Goal: Task Accomplishment & Management: Manage account settings

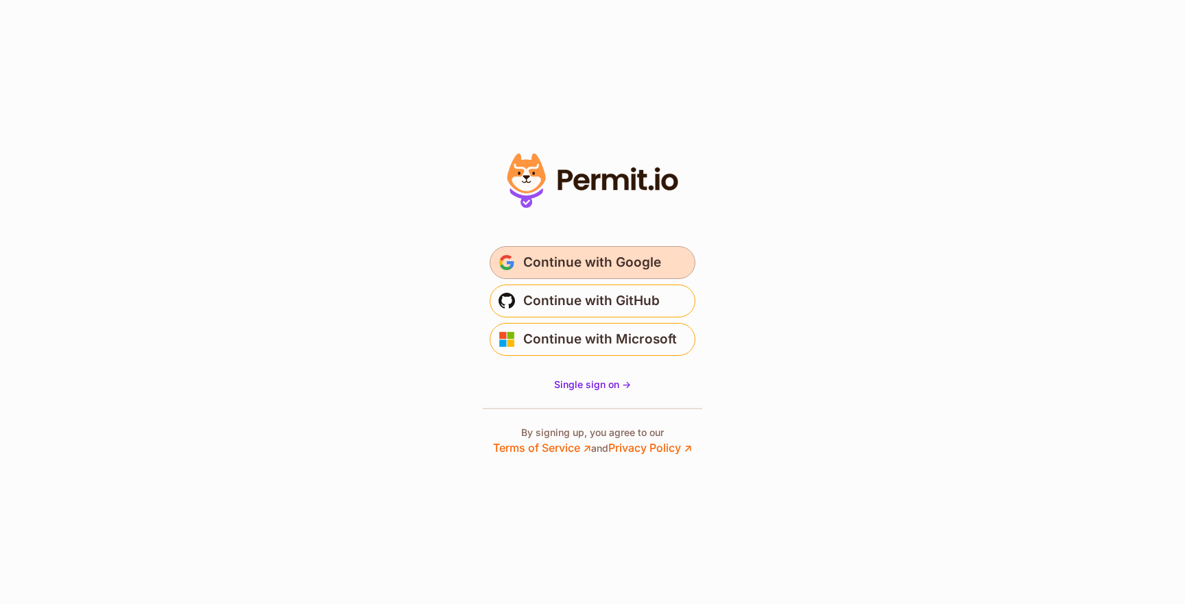
click at [648, 267] on span "Continue with Google" at bounding box center [592, 263] width 138 height 22
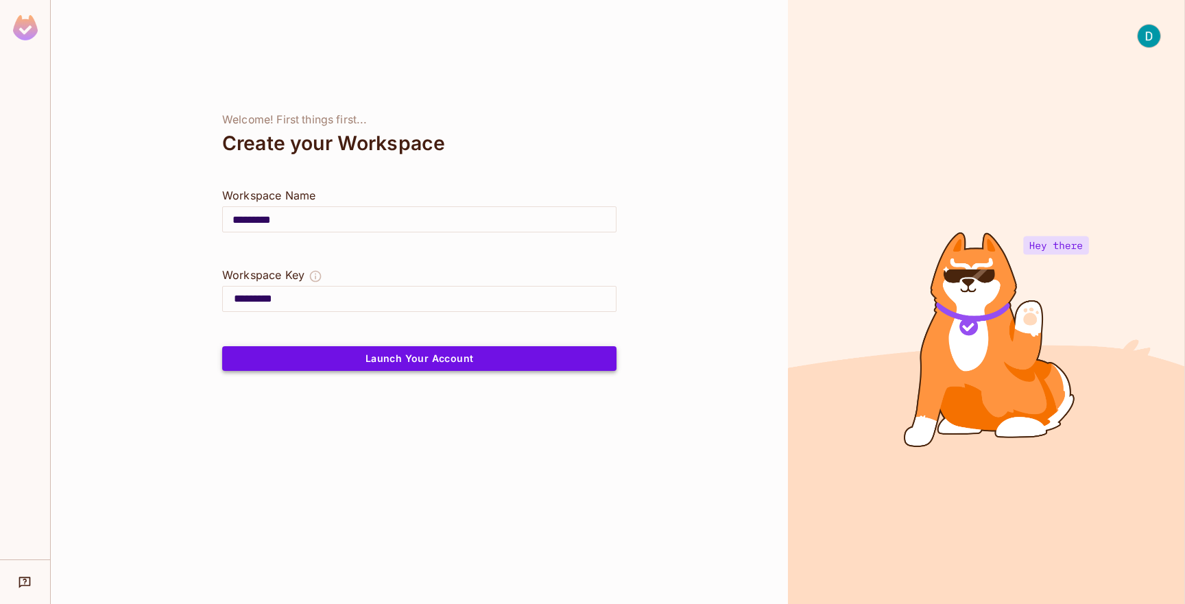
click at [546, 365] on button "Launch Your Account" at bounding box center [419, 358] width 394 height 25
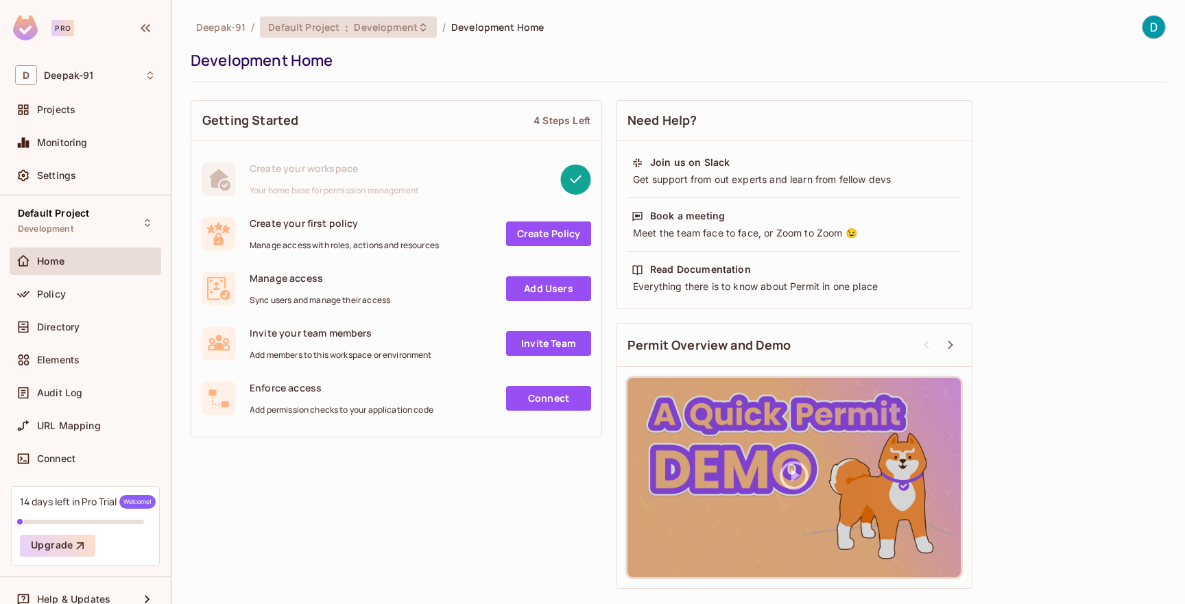
click at [367, 29] on span "Development" at bounding box center [385, 27] width 63 height 13
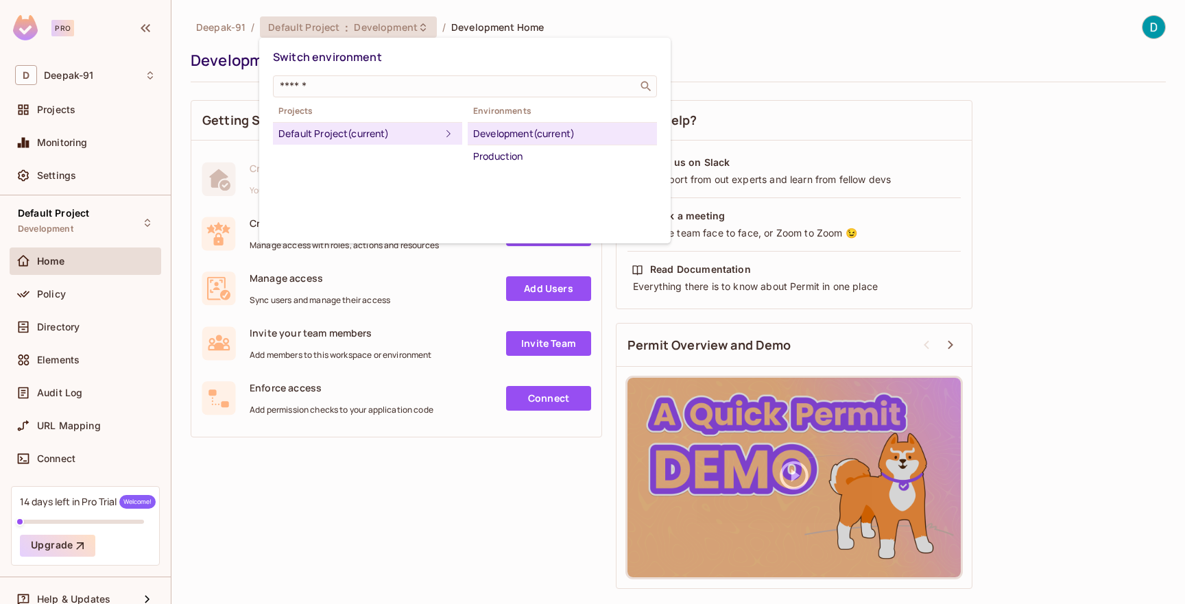
click at [73, 255] on div at bounding box center [592, 302] width 1185 height 604
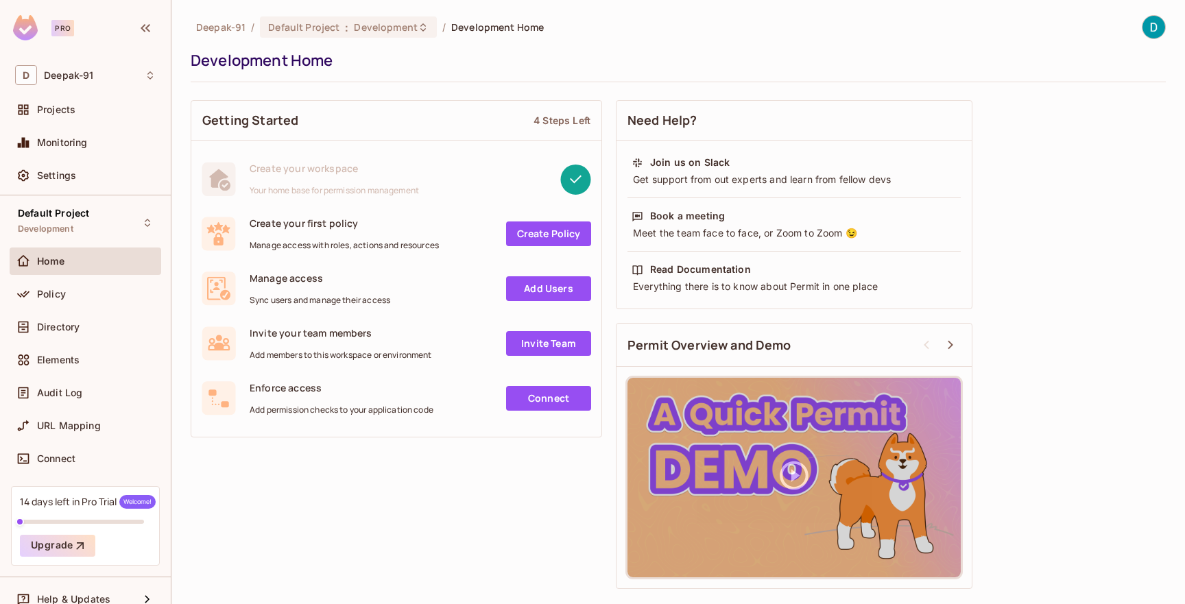
scroll to position [16, 0]
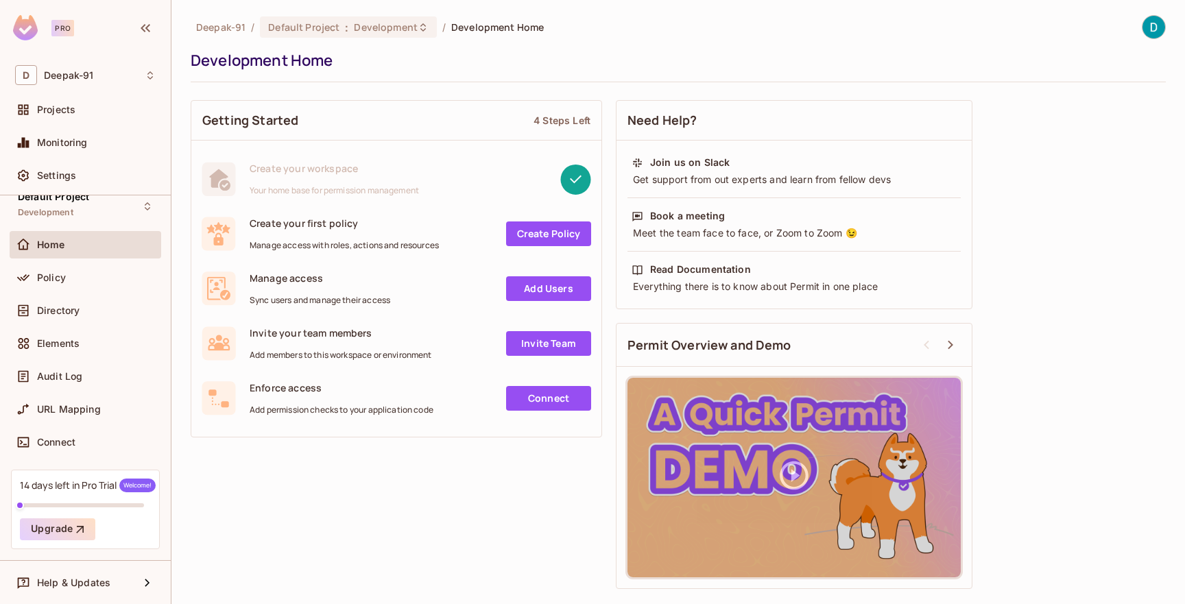
click at [66, 294] on div "Policy" at bounding box center [86, 280] width 152 height 33
click at [66, 287] on div "Policy" at bounding box center [86, 277] width 152 height 27
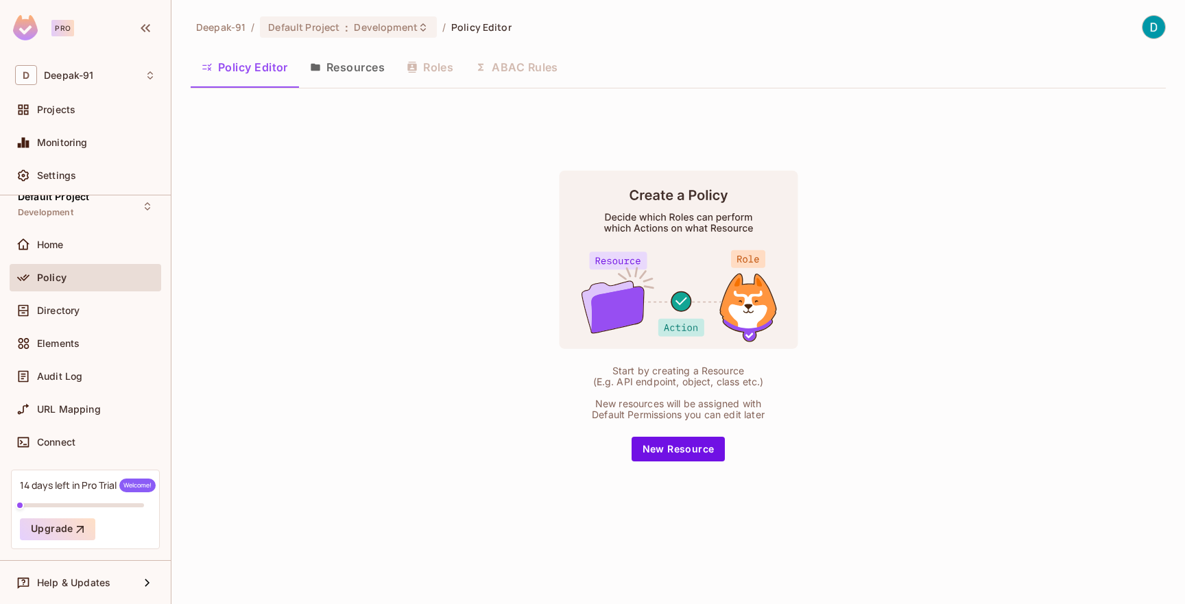
click at [345, 75] on button "Resources" at bounding box center [347, 67] width 97 height 34
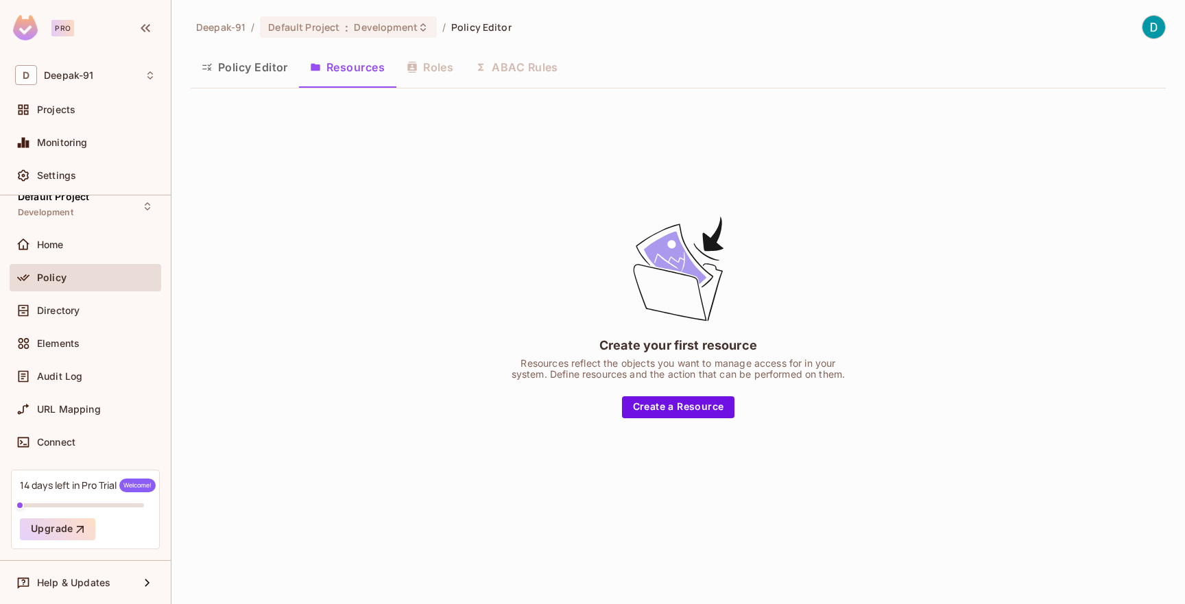
click at [504, 74] on div "Policy Editor Resources Roles ABAC Rules" at bounding box center [678, 67] width 975 height 34
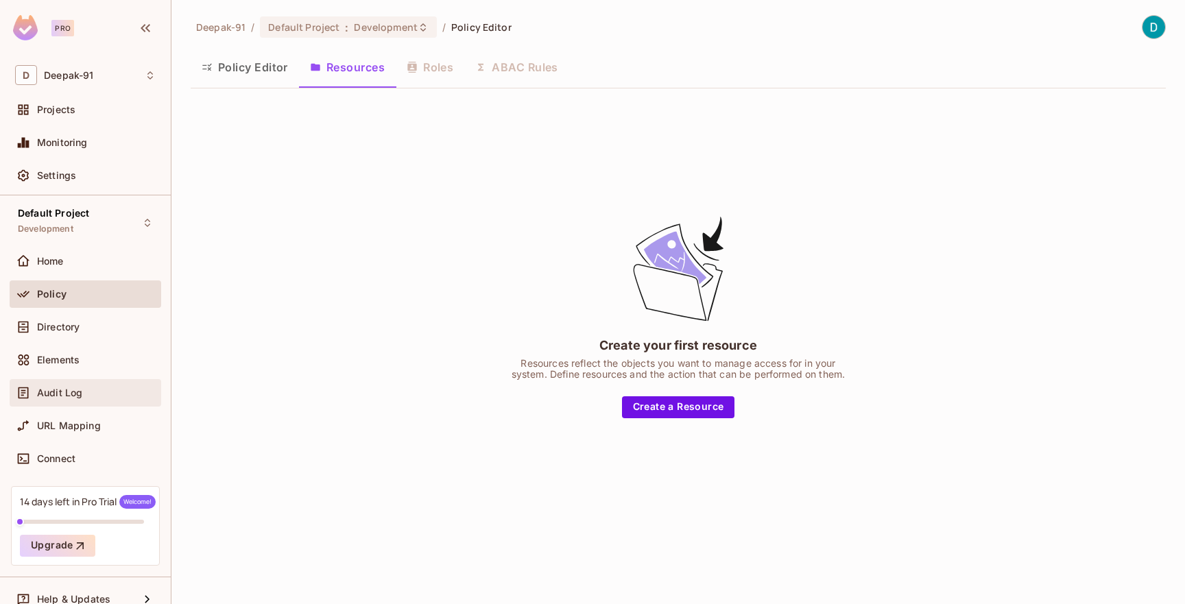
scroll to position [16, 0]
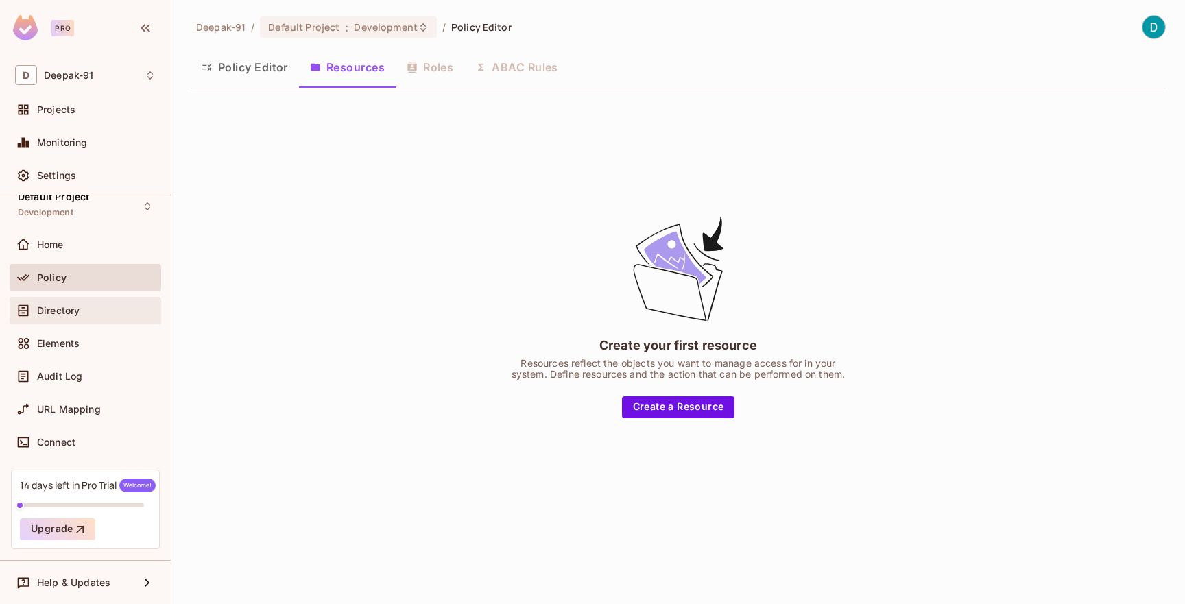
click at [78, 318] on div "Directory" at bounding box center [86, 310] width 152 height 27
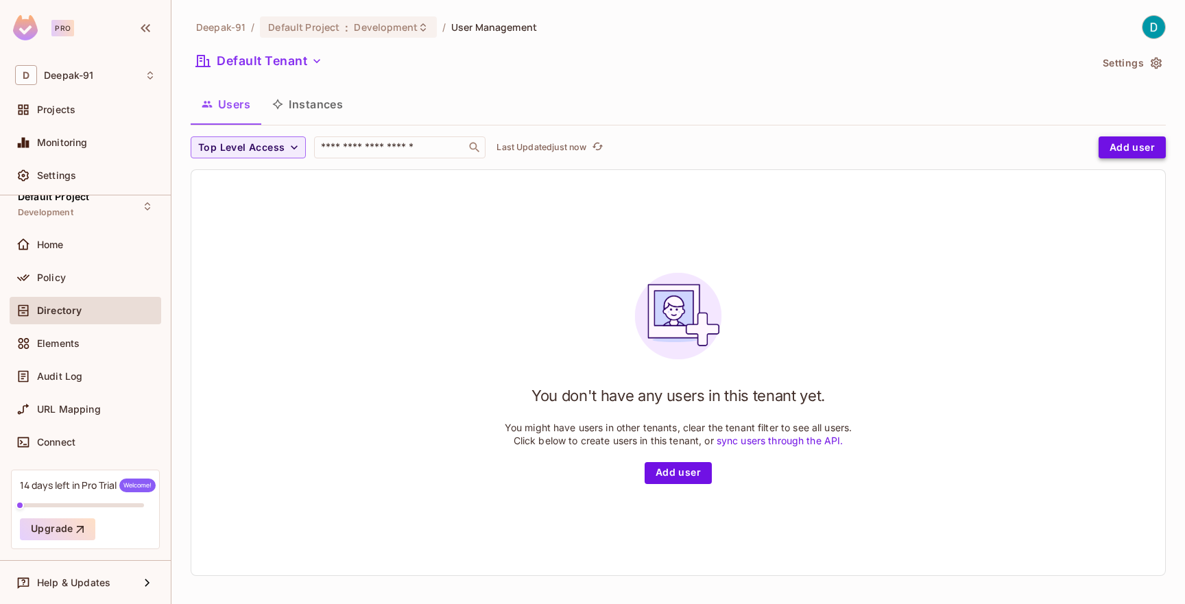
click at [1149, 148] on button "Add user" at bounding box center [1131, 147] width 67 height 22
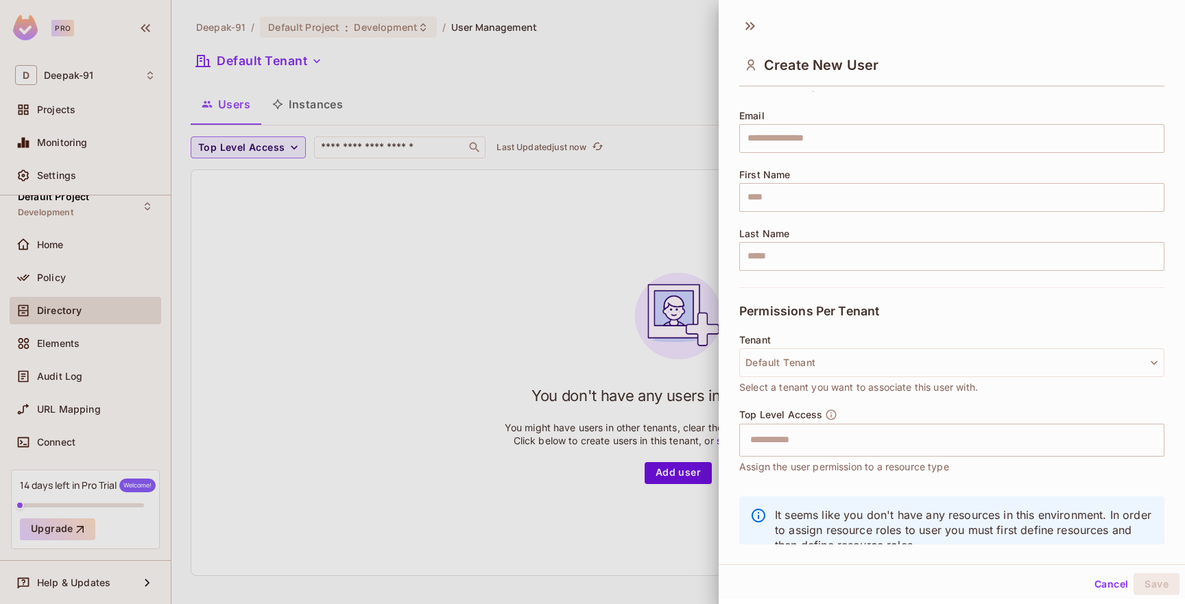
scroll to position [137, 0]
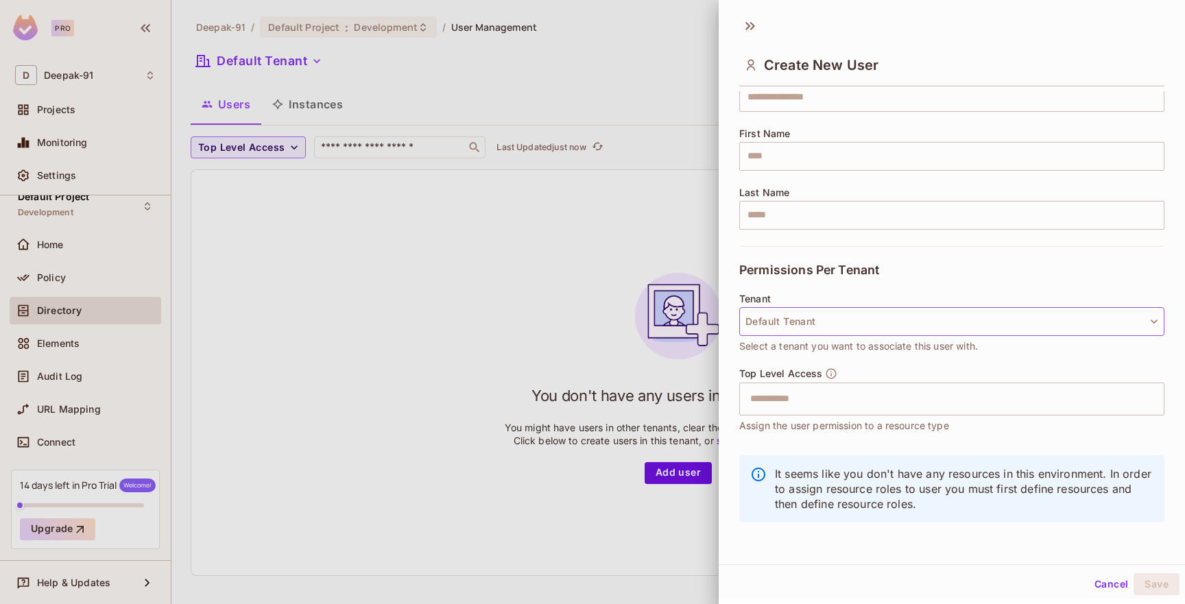
click at [881, 308] on button "Default Tenant" at bounding box center [951, 321] width 425 height 29
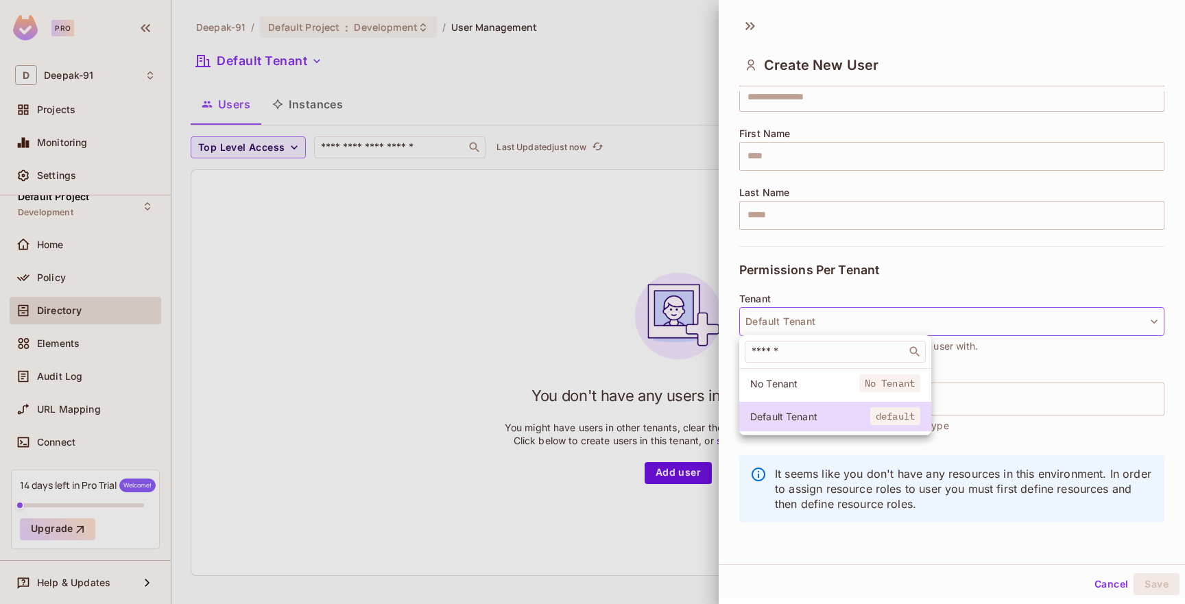
click at [881, 308] on div at bounding box center [592, 302] width 1185 height 604
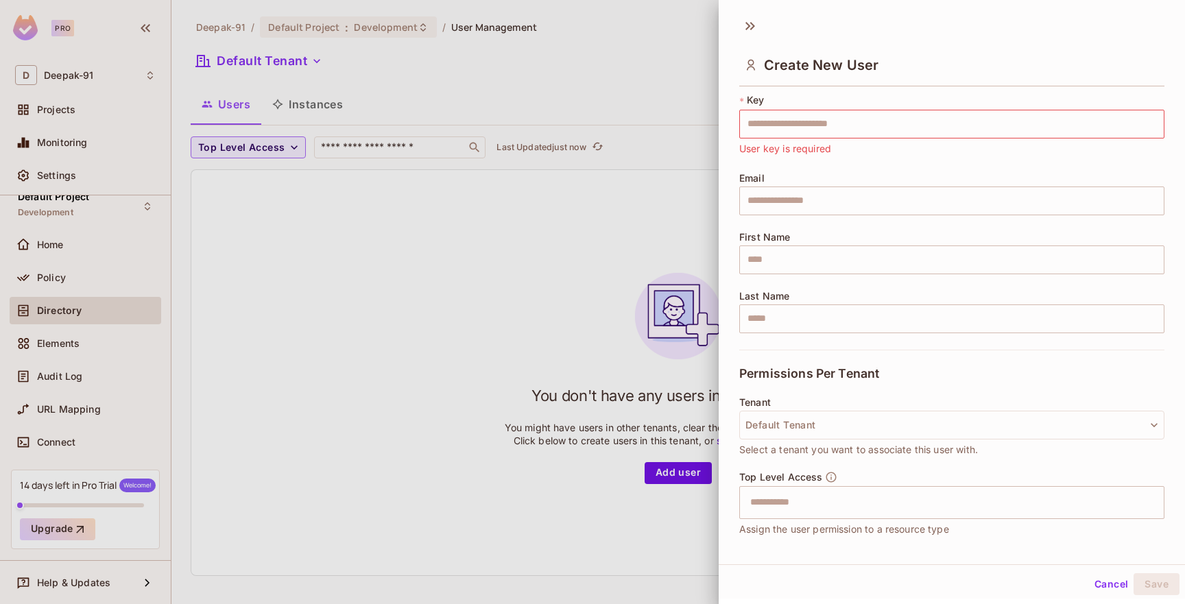
scroll to position [0, 0]
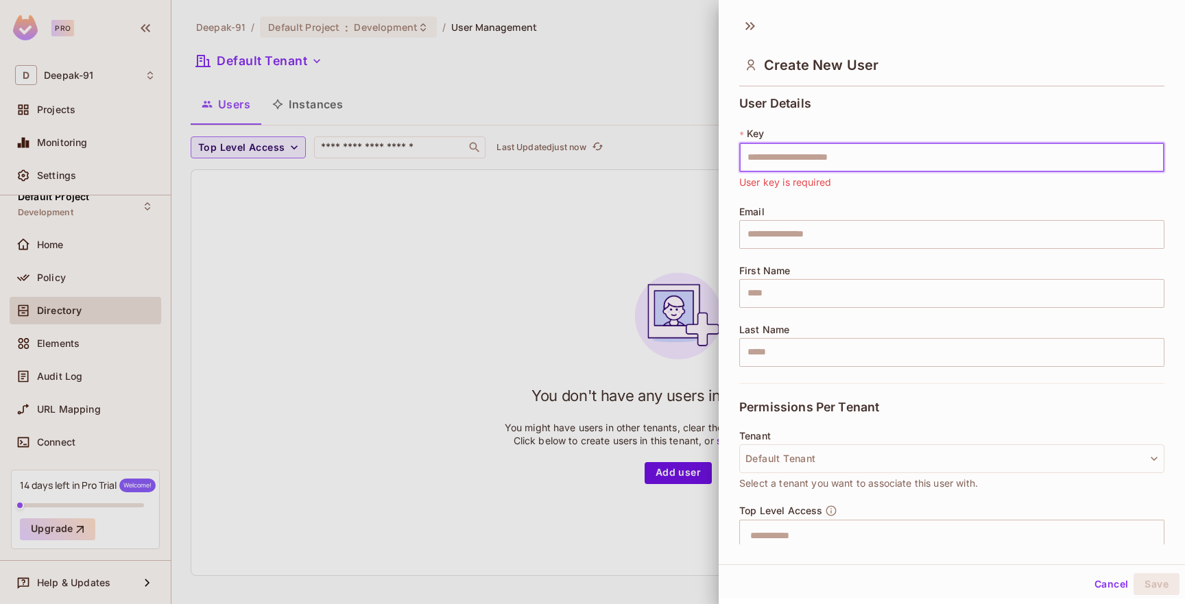
click at [845, 165] on input "text" at bounding box center [951, 157] width 425 height 29
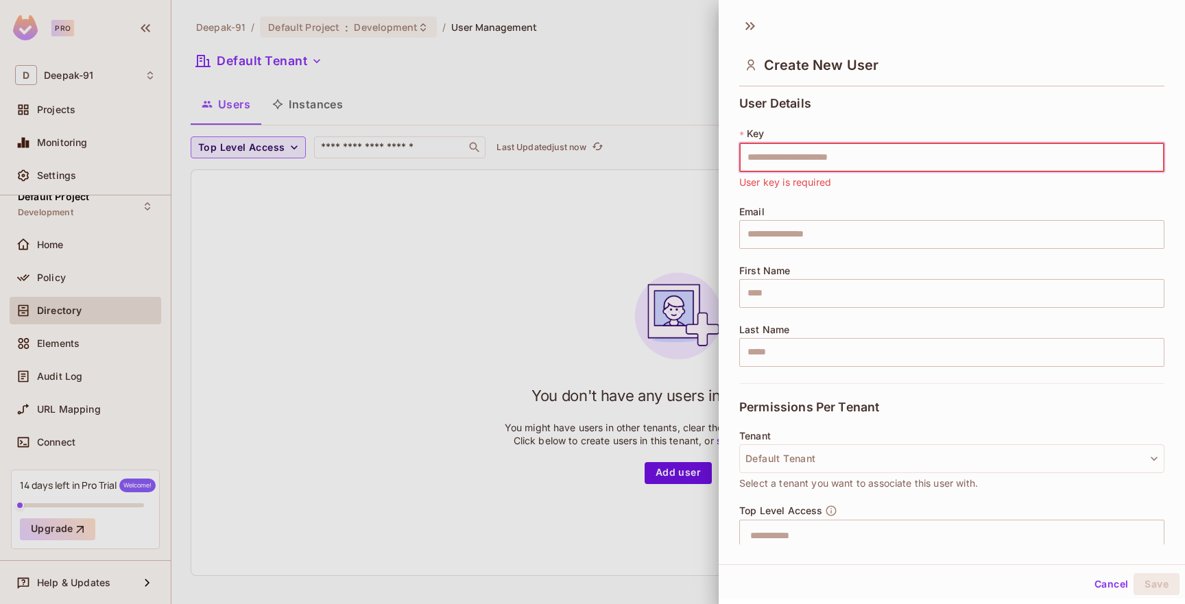
scroll to position [137, 0]
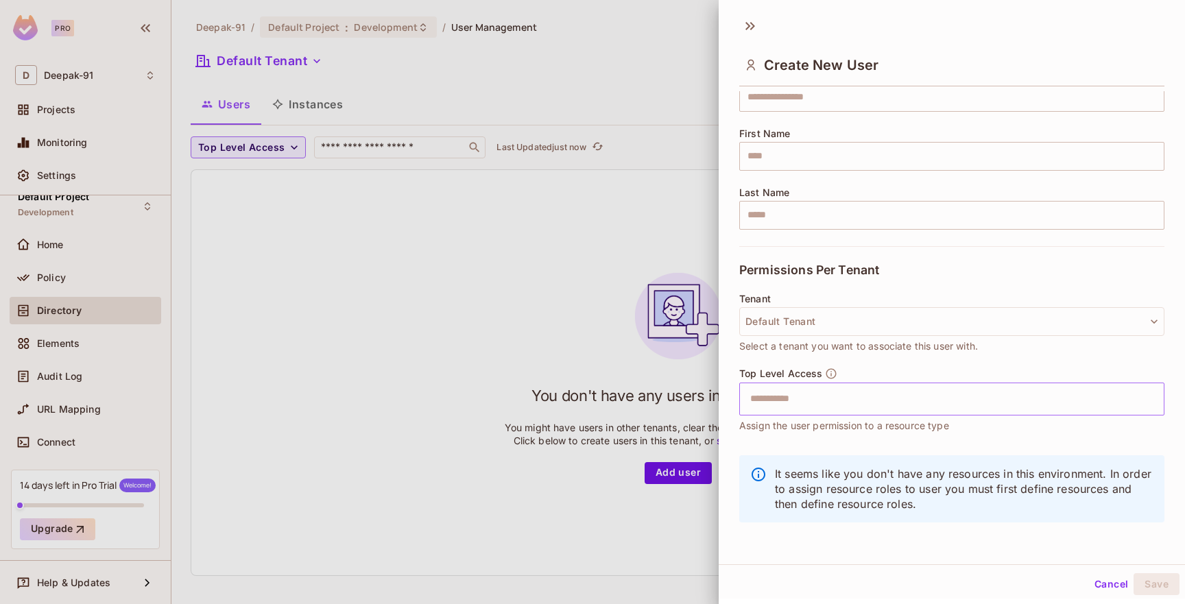
click at [789, 391] on input "text" at bounding box center [940, 398] width 396 height 27
click at [806, 188] on div "Last Name ​" at bounding box center [951, 208] width 425 height 43
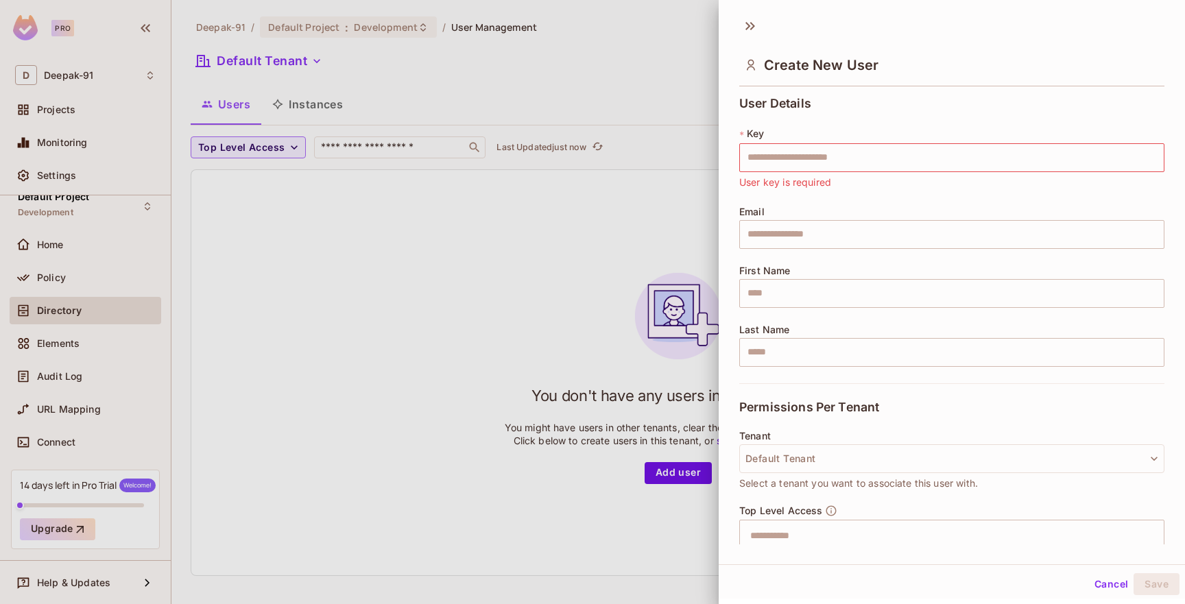
click at [643, 167] on div at bounding box center [592, 302] width 1185 height 604
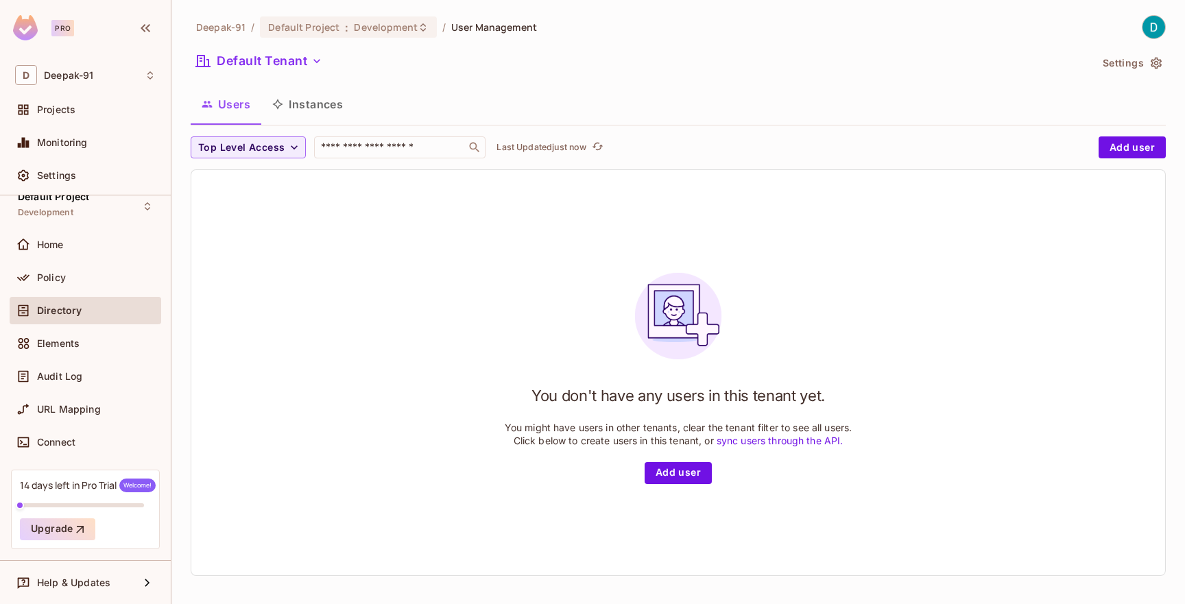
click at [322, 108] on button "Instances" at bounding box center [307, 104] width 93 height 34
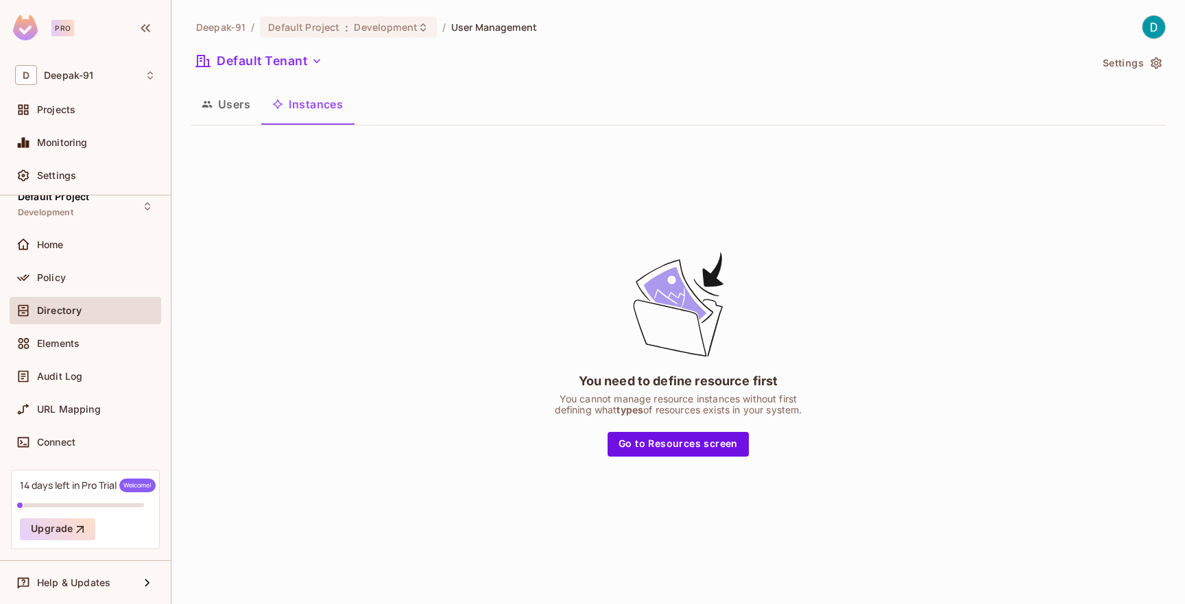
click at [245, 113] on button "Users" at bounding box center [226, 104] width 71 height 34
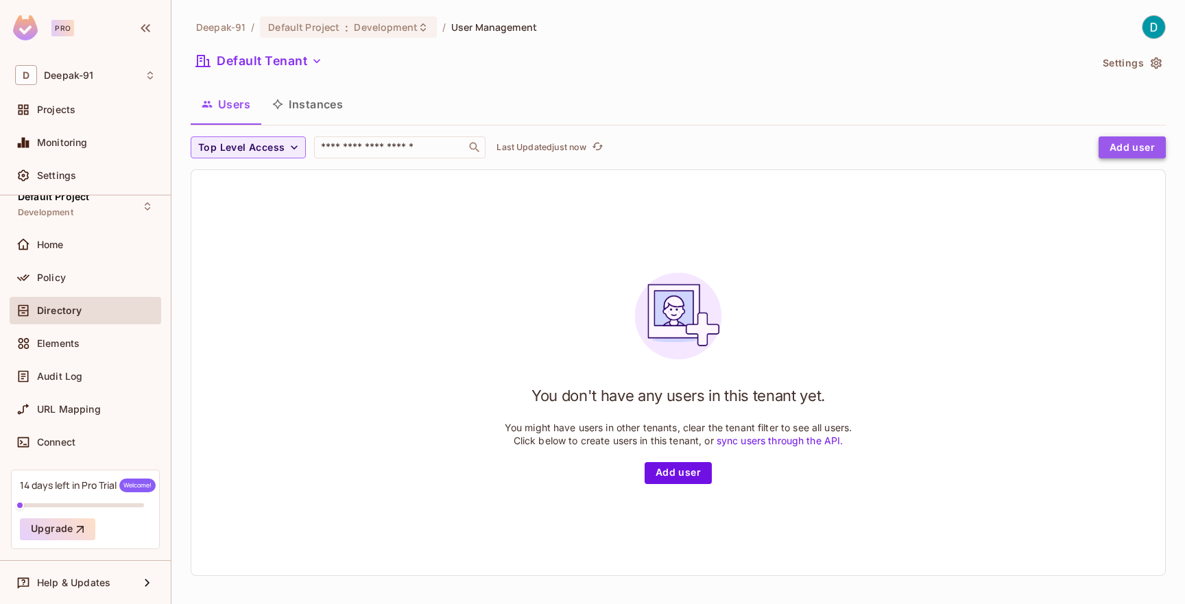
click at [1109, 148] on button "Add user" at bounding box center [1131, 147] width 67 height 22
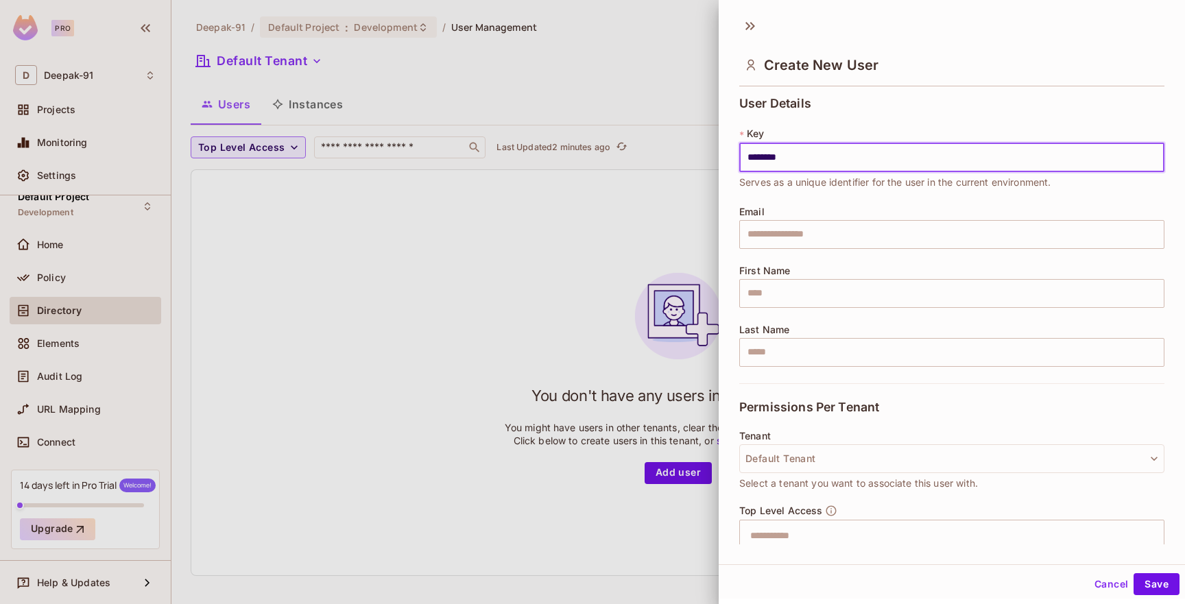
type input "********"
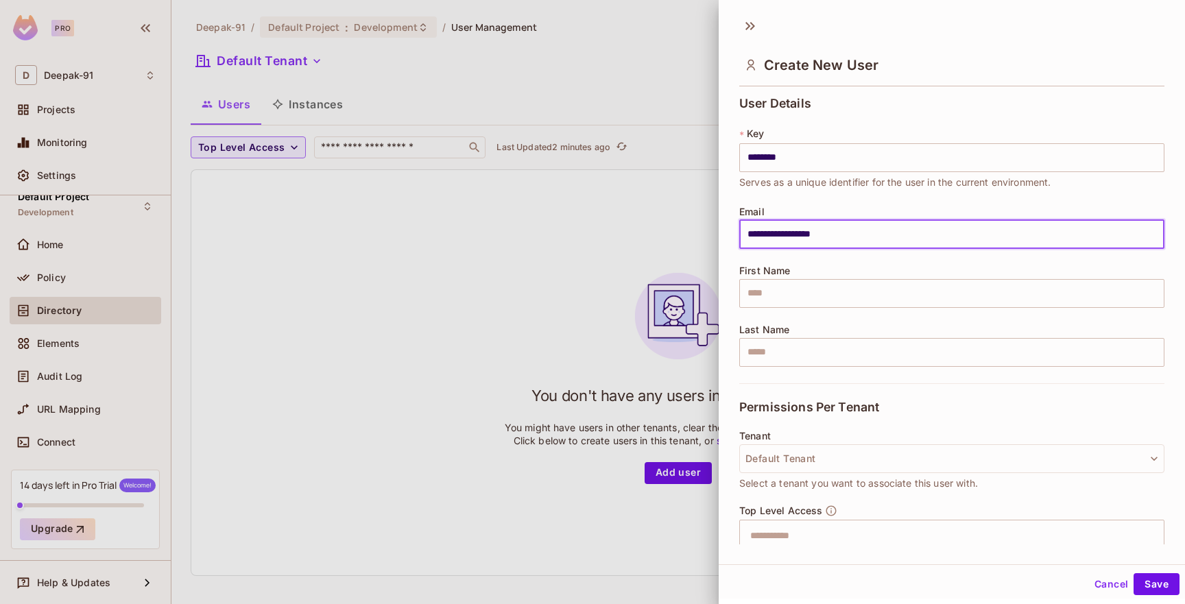
type input "**********"
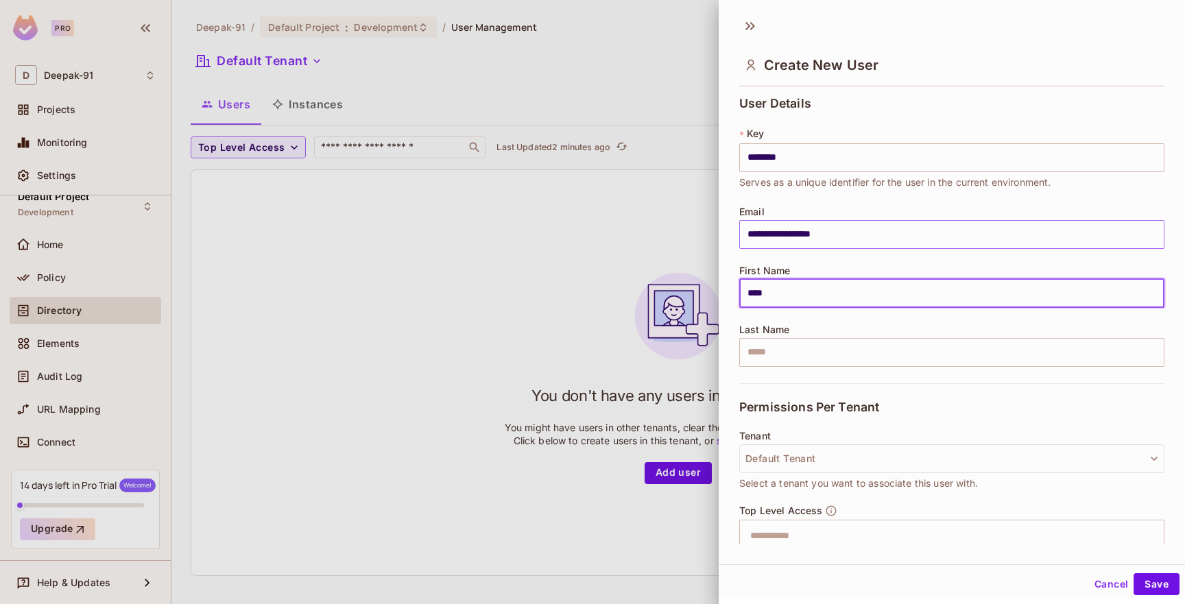
type input "****"
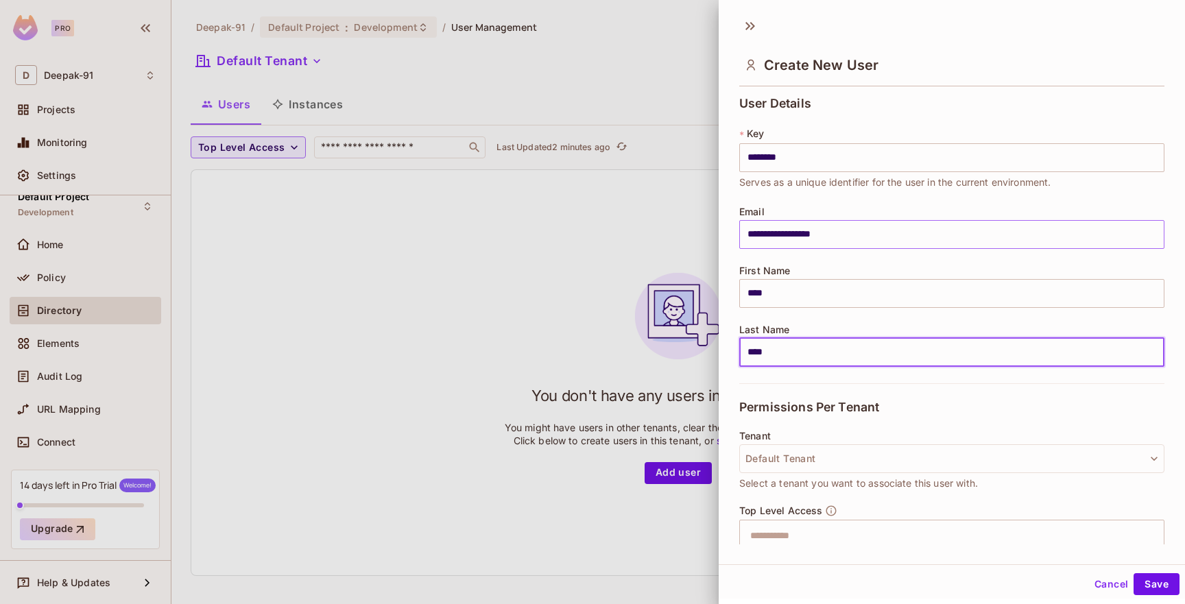
scroll to position [137, 0]
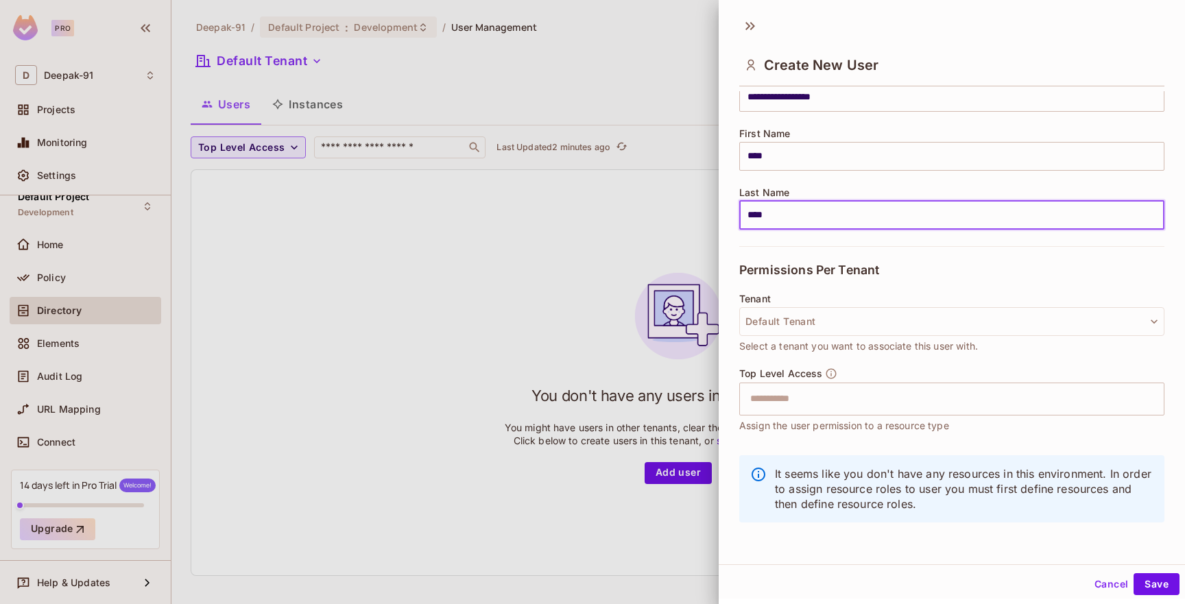
type input "****"
click at [1010, 416] on div "Top Level Access ​ Assign the user permission to a resource type" at bounding box center [951, 400] width 425 height 66
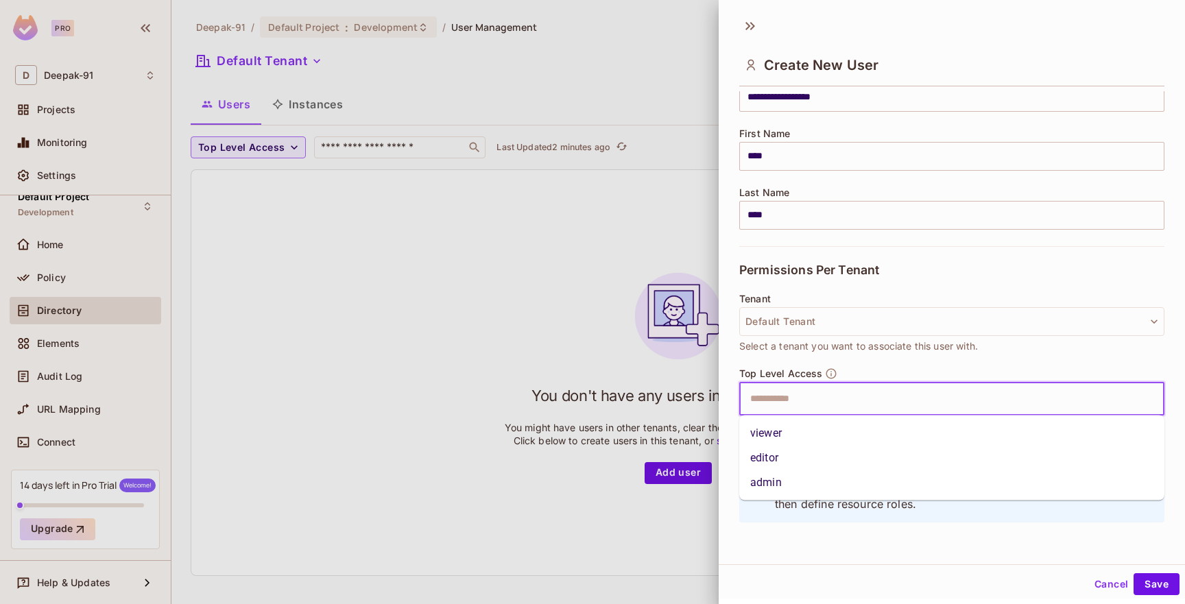
click at [999, 407] on input "text" at bounding box center [940, 398] width 396 height 27
click at [960, 473] on li "admin" at bounding box center [951, 482] width 425 height 25
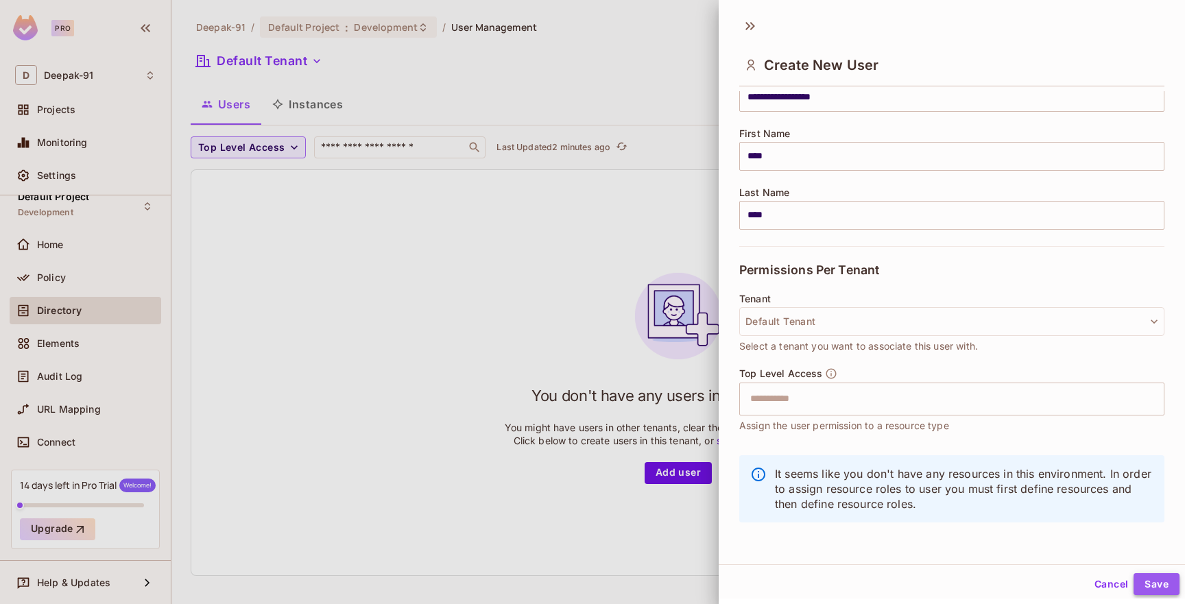
click at [1154, 581] on button "Save" at bounding box center [1156, 584] width 46 height 22
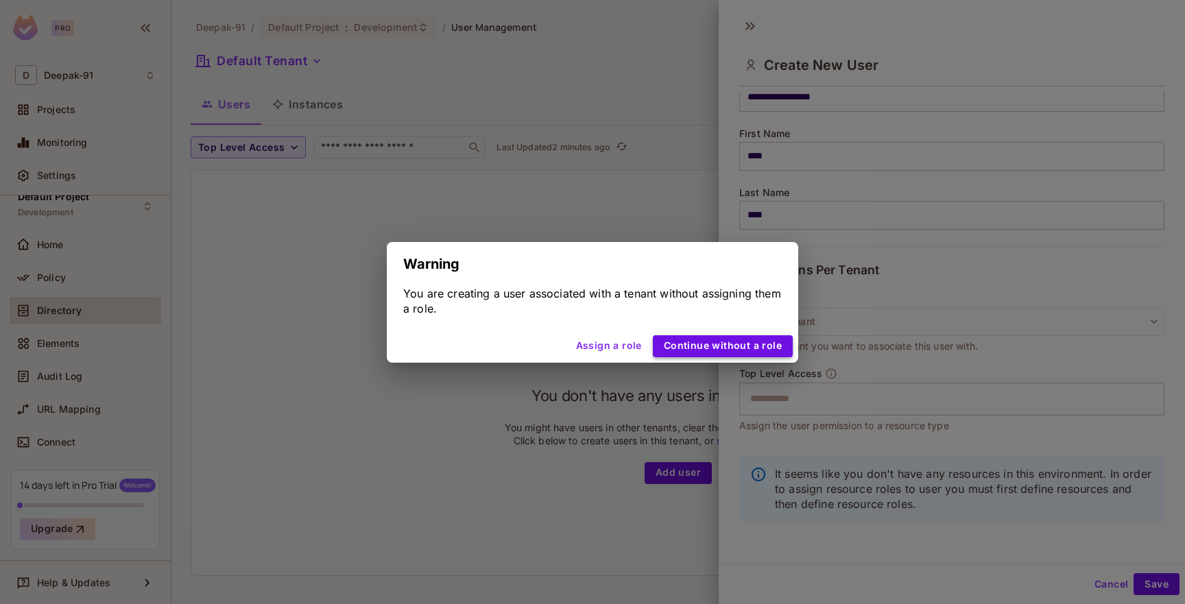
click at [727, 350] on button "Continue without a role" at bounding box center [723, 346] width 140 height 22
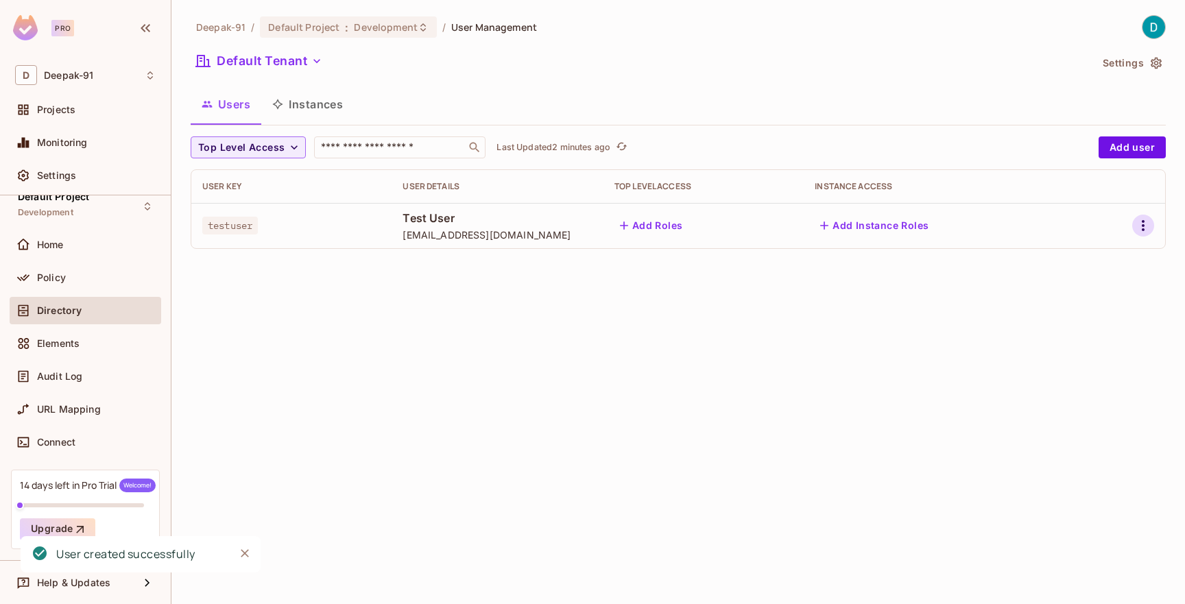
click at [1135, 220] on icon "button" at bounding box center [1143, 225] width 16 height 16
click at [1091, 274] on li "Edit Attributes" at bounding box center [1083, 287] width 121 height 30
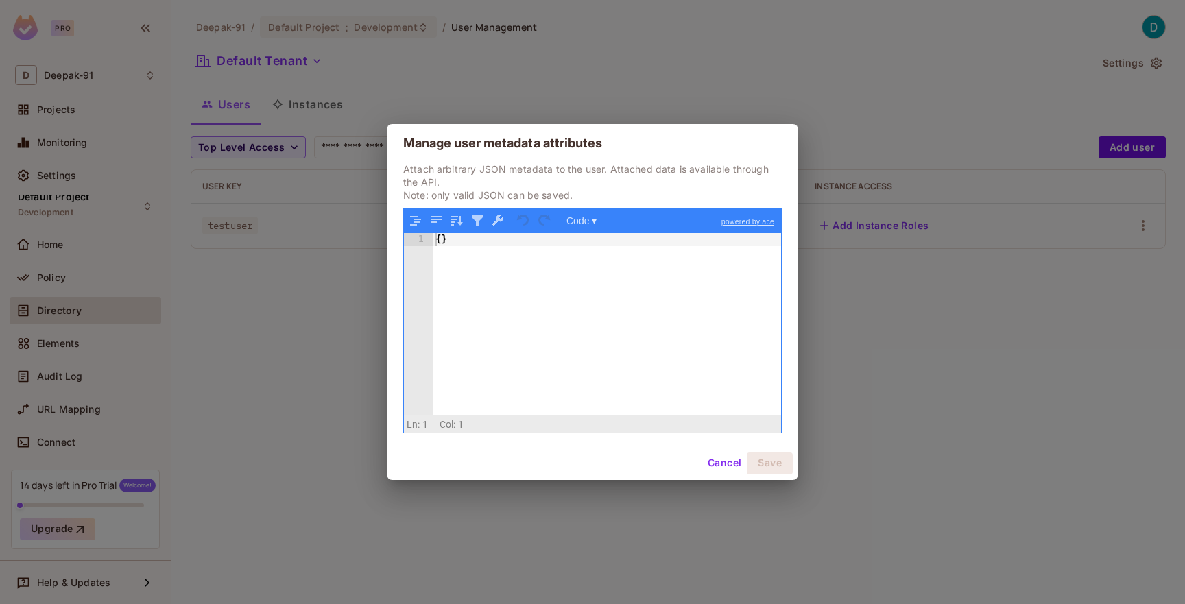
click at [569, 252] on div "{ }" at bounding box center [607, 336] width 348 height 206
click at [764, 457] on button "Save" at bounding box center [770, 463] width 46 height 22
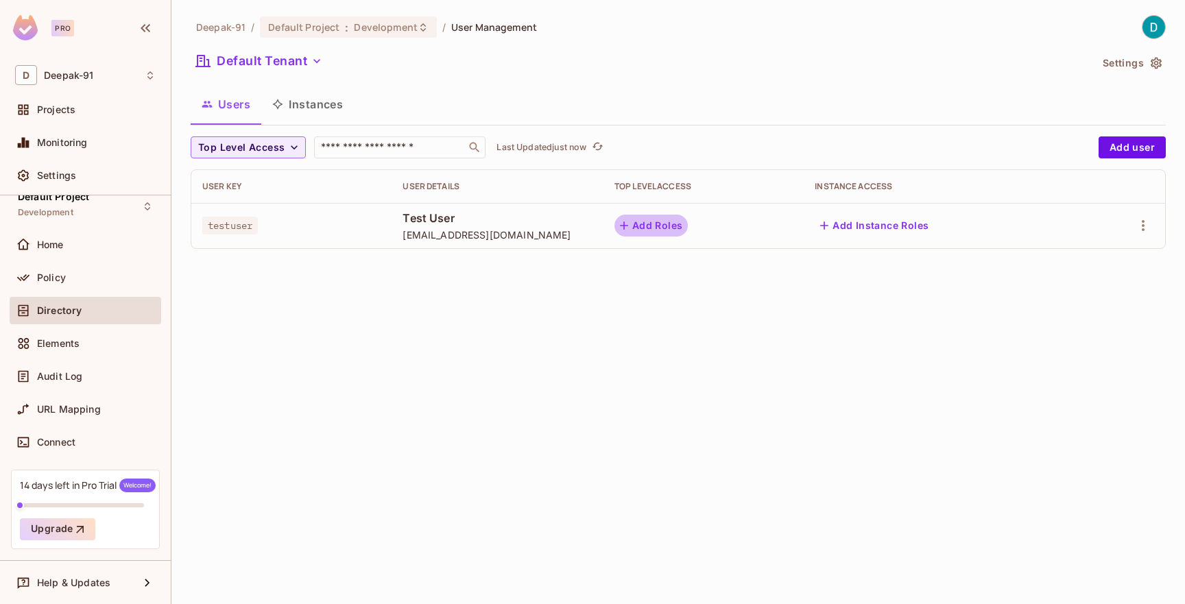
click at [688, 231] on button "Add Roles" at bounding box center [651, 226] width 74 height 22
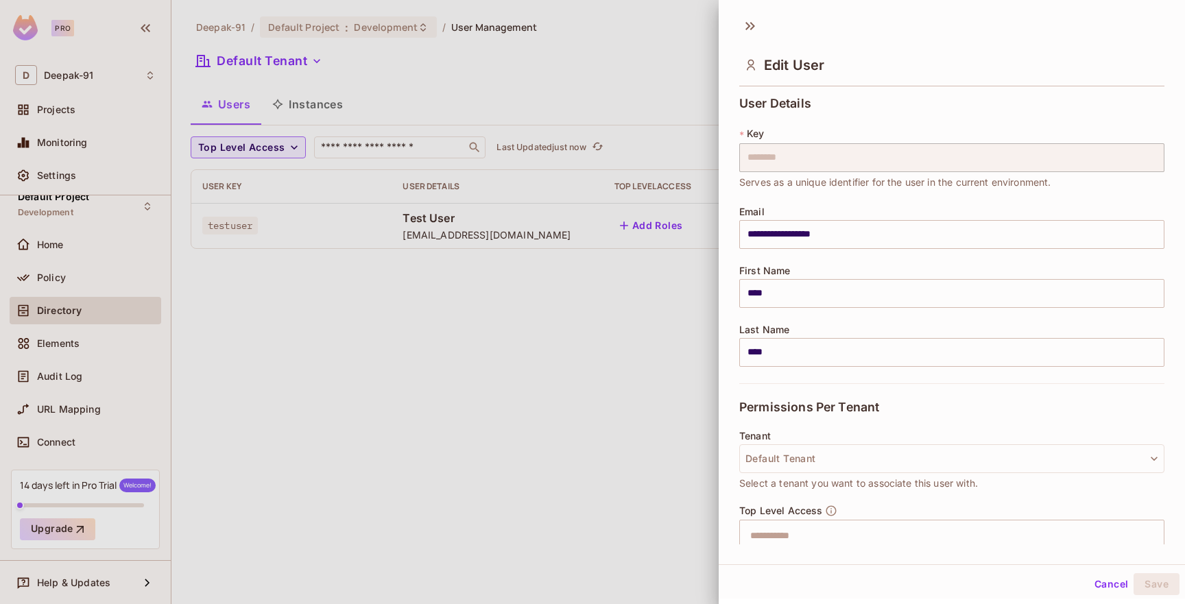
click at [690, 231] on div at bounding box center [592, 302] width 1185 height 604
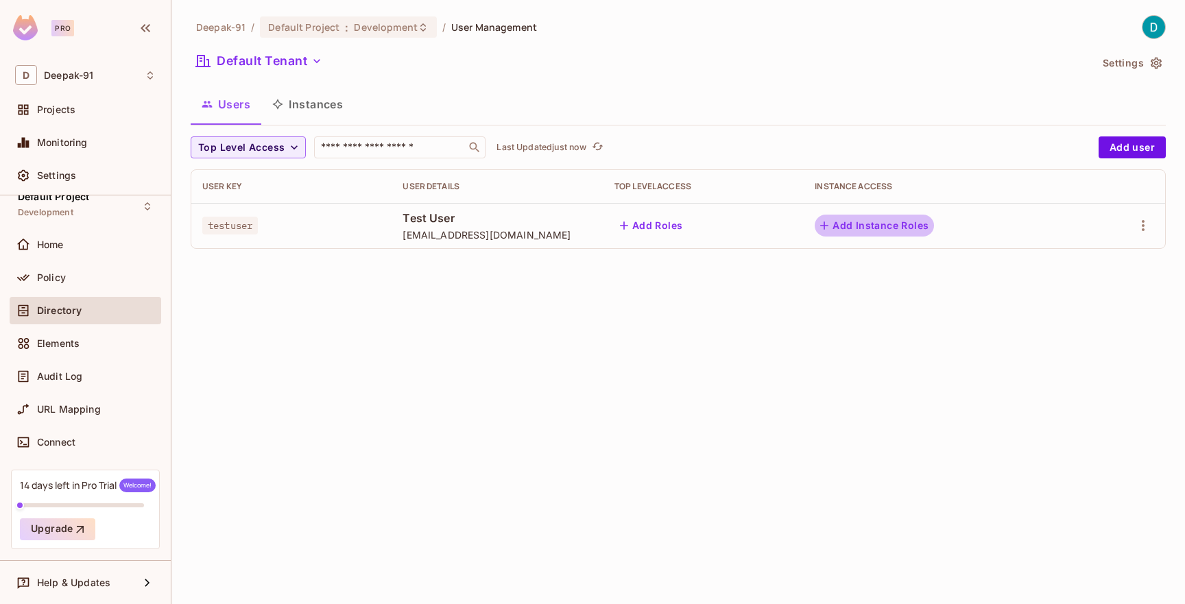
click at [910, 223] on button "Add Instance Roles" at bounding box center [873, 226] width 119 height 22
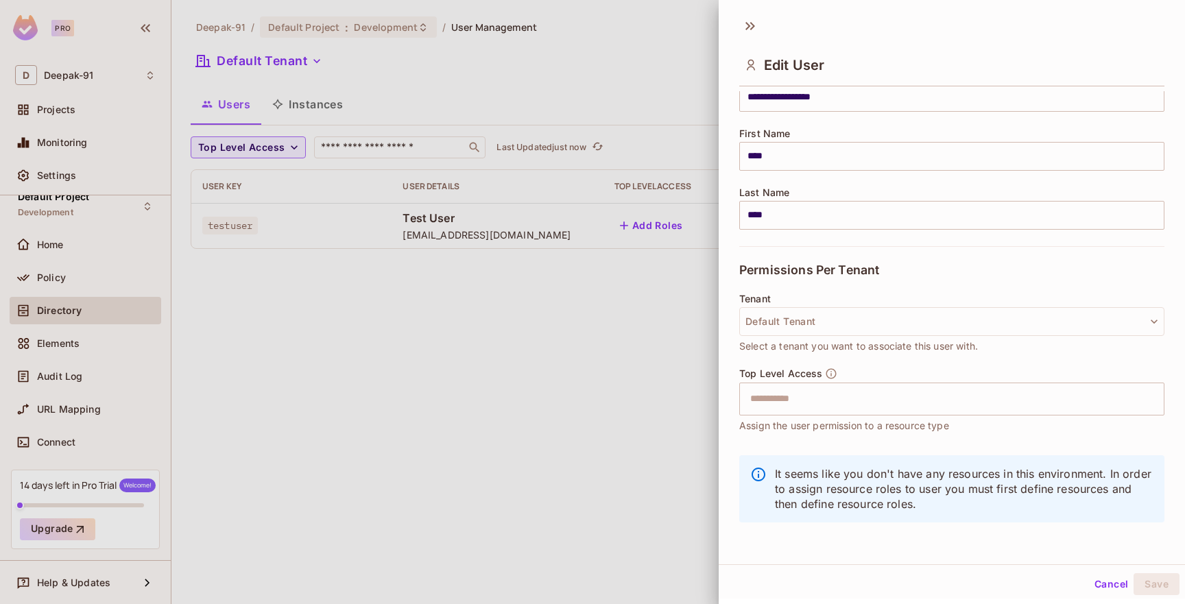
click at [660, 363] on div at bounding box center [592, 302] width 1185 height 604
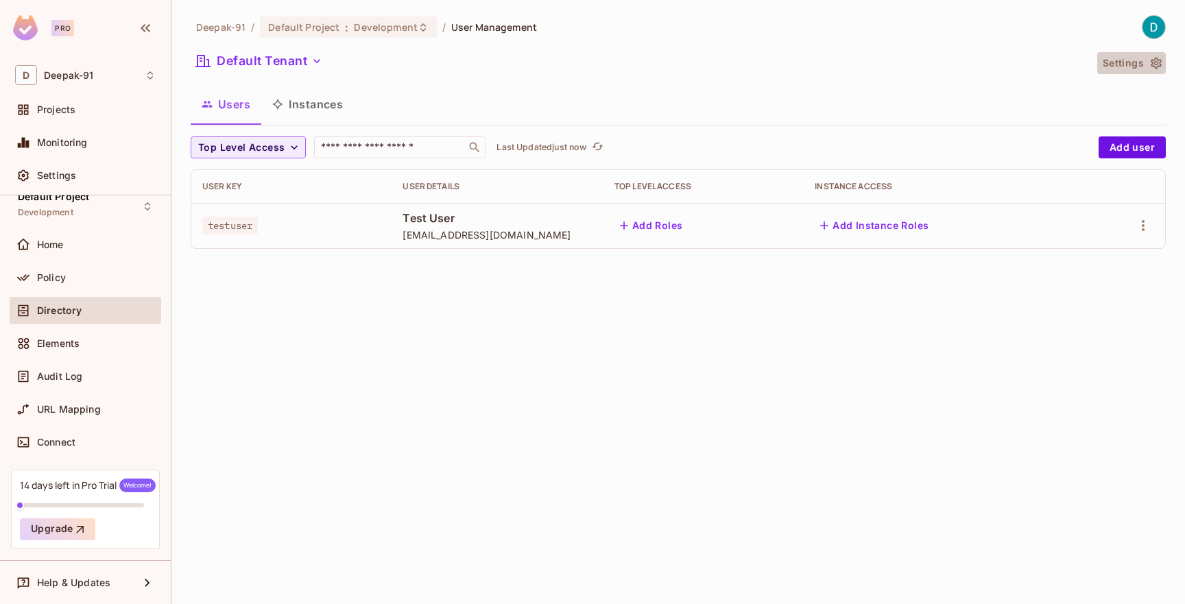
click at [1149, 67] on icon "button" at bounding box center [1156, 63] width 14 height 14
click at [1124, 232] on div at bounding box center [1122, 226] width 64 height 22
click at [1136, 232] on icon "button" at bounding box center [1143, 225] width 16 height 16
click at [1084, 267] on li "Edit" at bounding box center [1083, 257] width 121 height 30
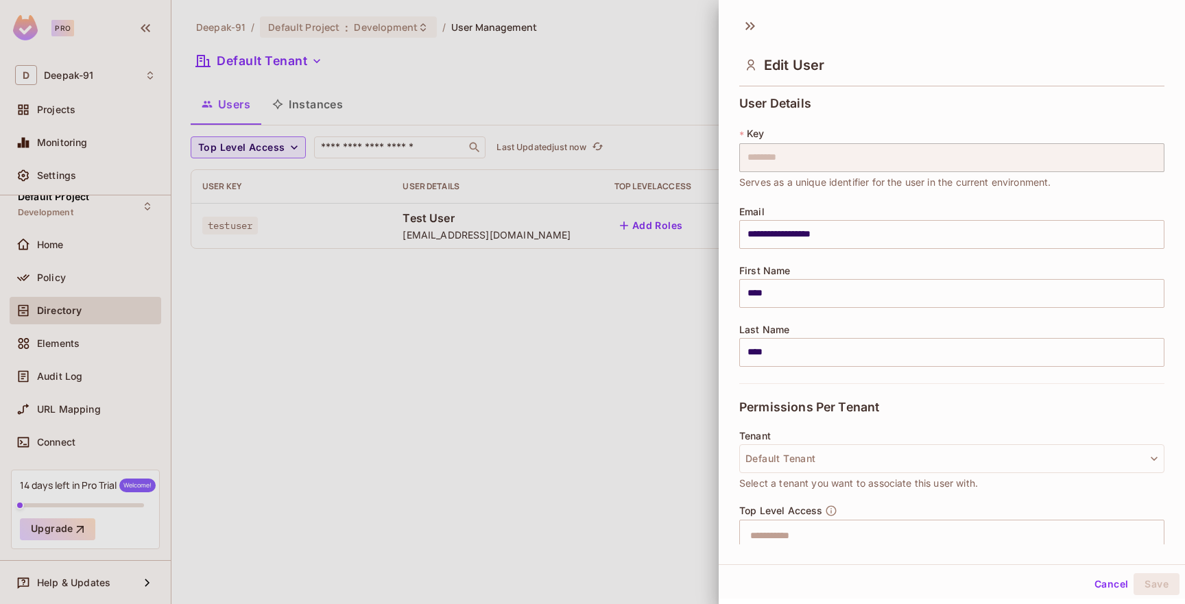
click at [679, 367] on div at bounding box center [592, 302] width 1185 height 604
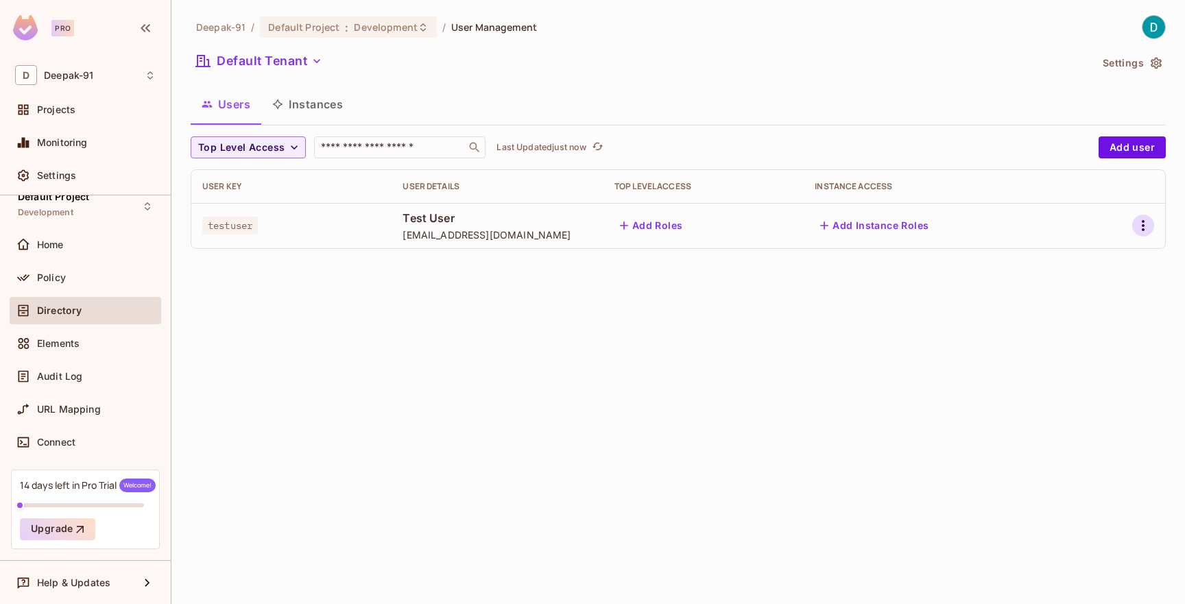
click at [1139, 226] on icon "button" at bounding box center [1143, 225] width 16 height 16
click at [1091, 278] on span "Edit Attributes" at bounding box center [1095, 287] width 76 height 22
